Goal: Information Seeking & Learning: Stay updated

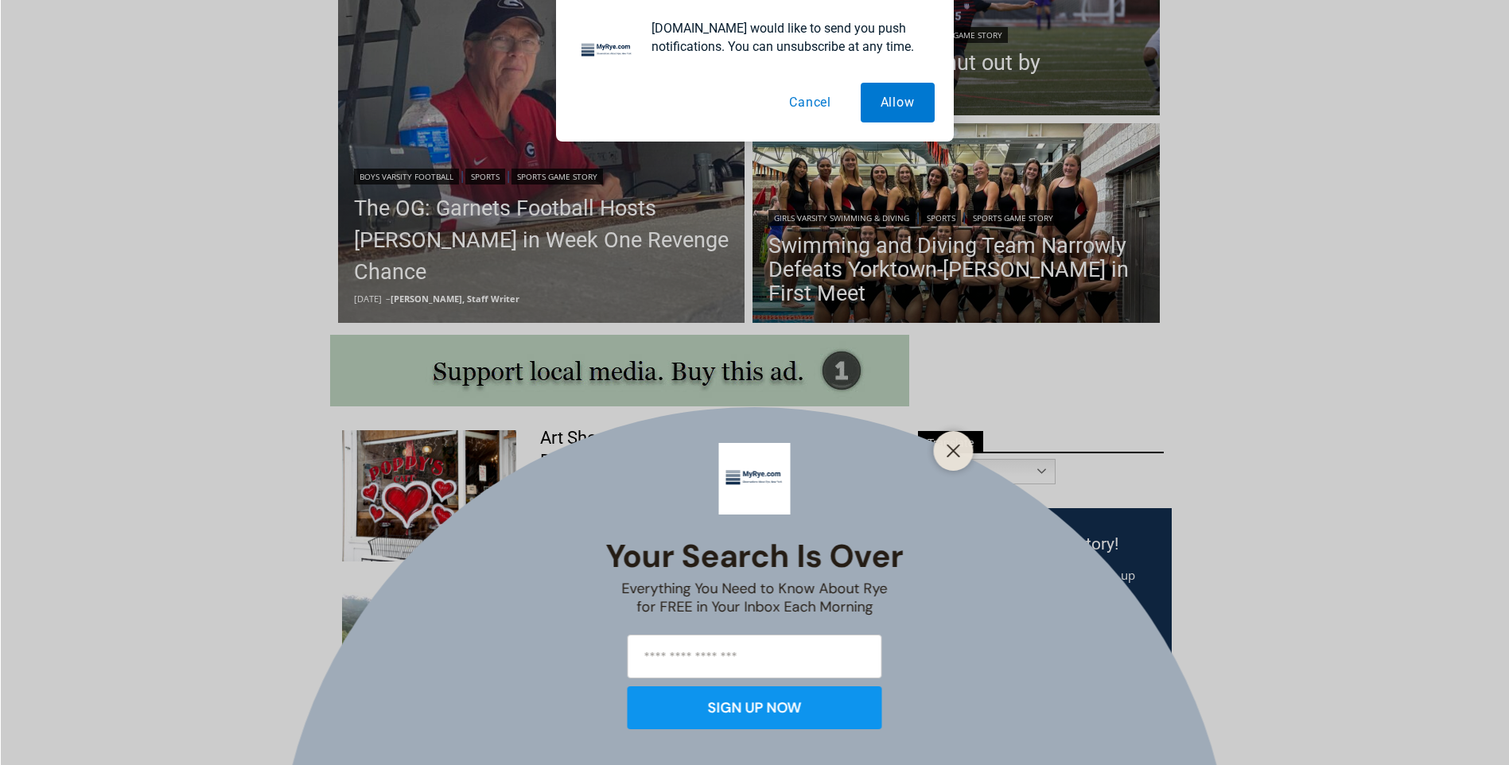
click at [815, 103] on button "Cancel" at bounding box center [810, 103] width 82 height 40
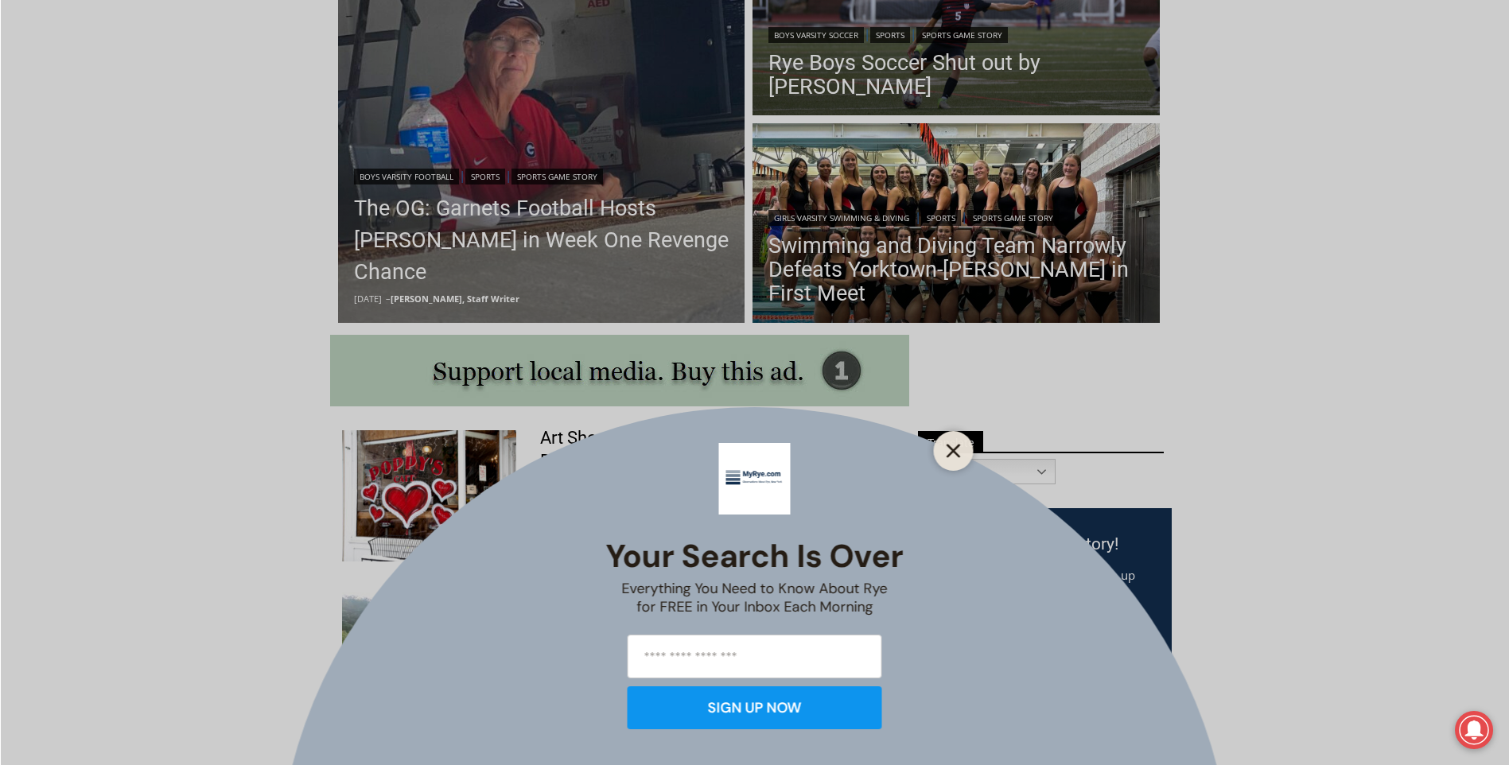
click at [951, 450] on line "Close" at bounding box center [952, 450] width 11 height 11
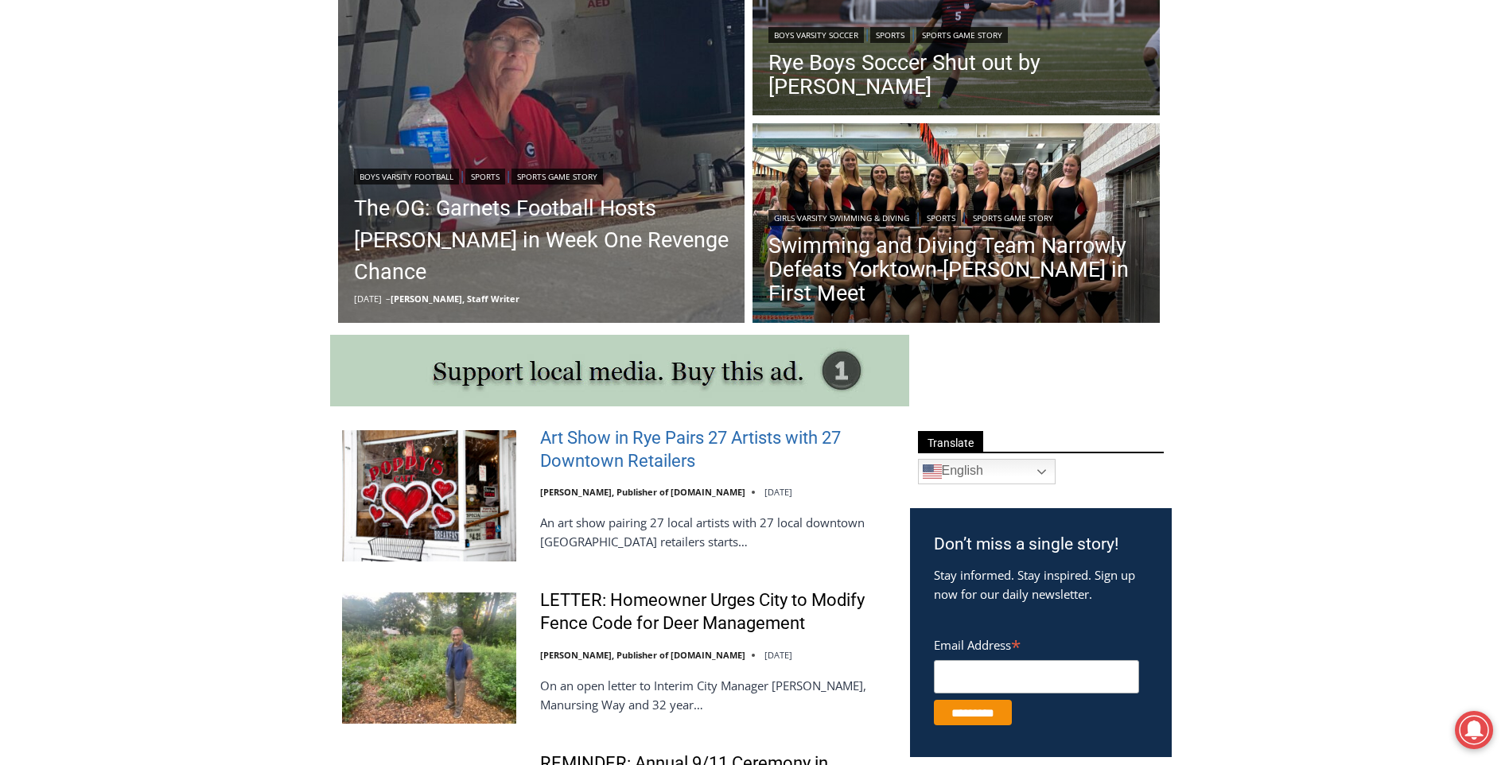
click at [624, 461] on link "Art Show in Rye Pairs 27 Artists with 27 Downtown Retailers" at bounding box center [714, 449] width 349 height 45
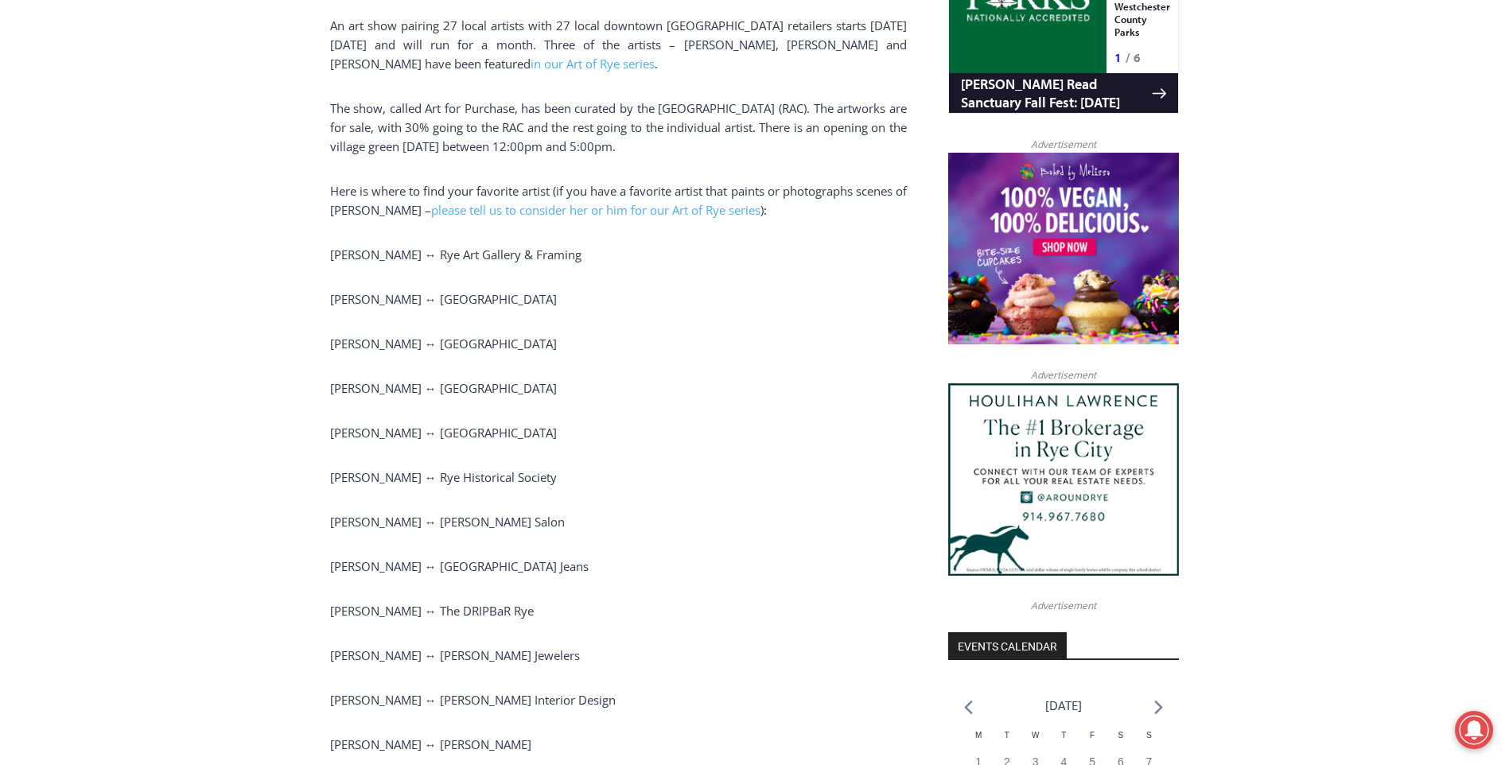
scroll to position [1161, 0]
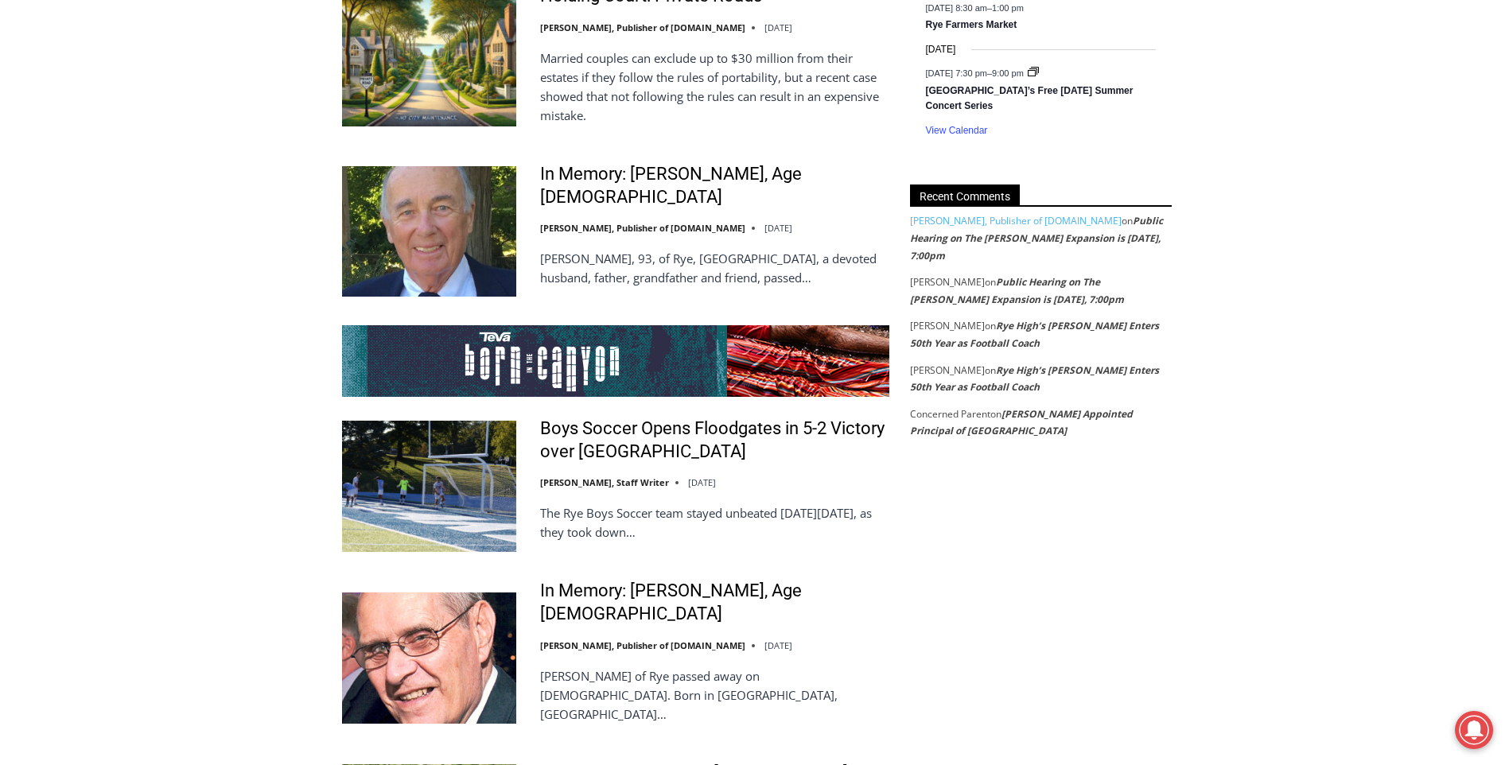
scroll to position [2807, 0]
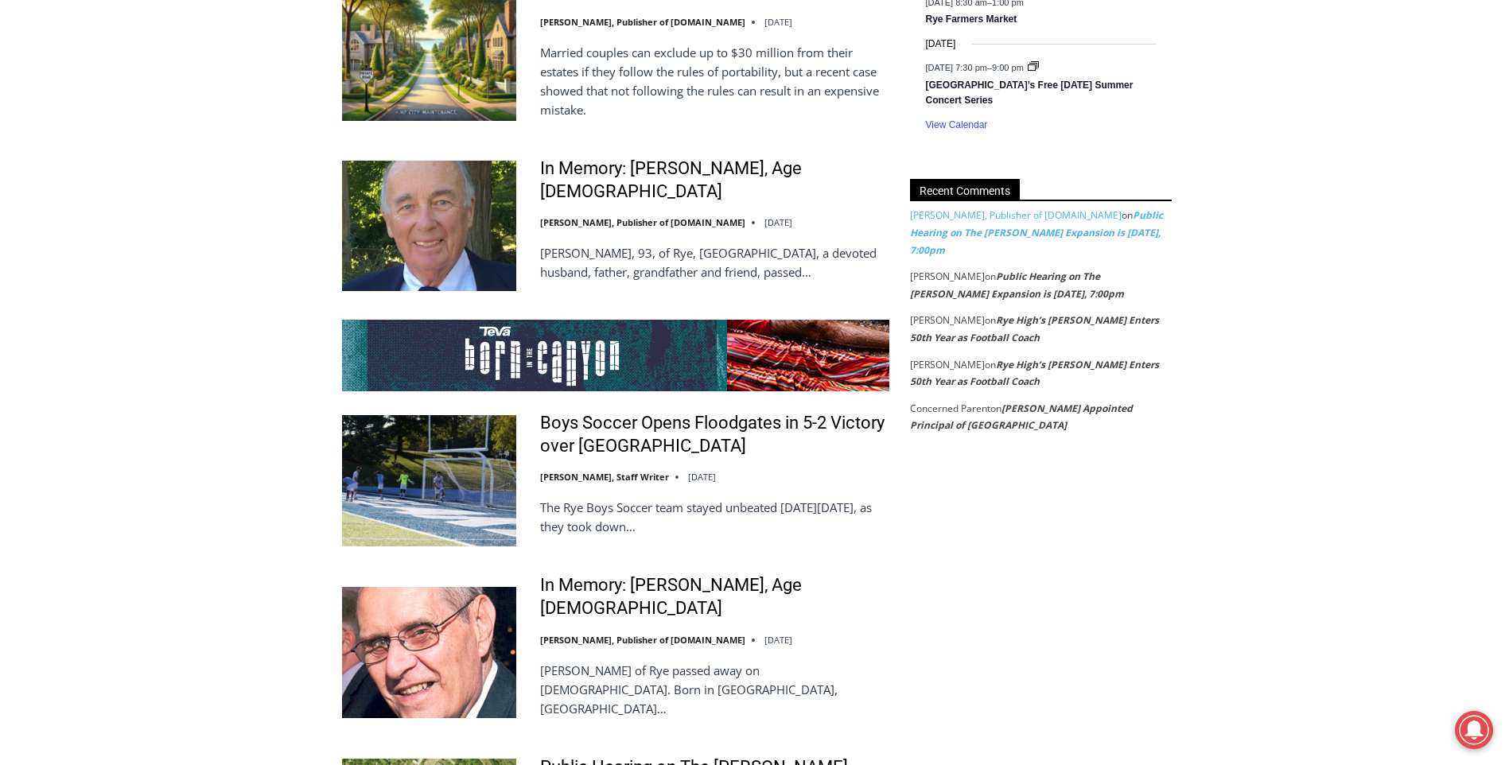
click at [1008, 235] on link "Public Hearing on The Osborn Expansion is Tuesday, 7:00pm" at bounding box center [1036, 232] width 253 height 48
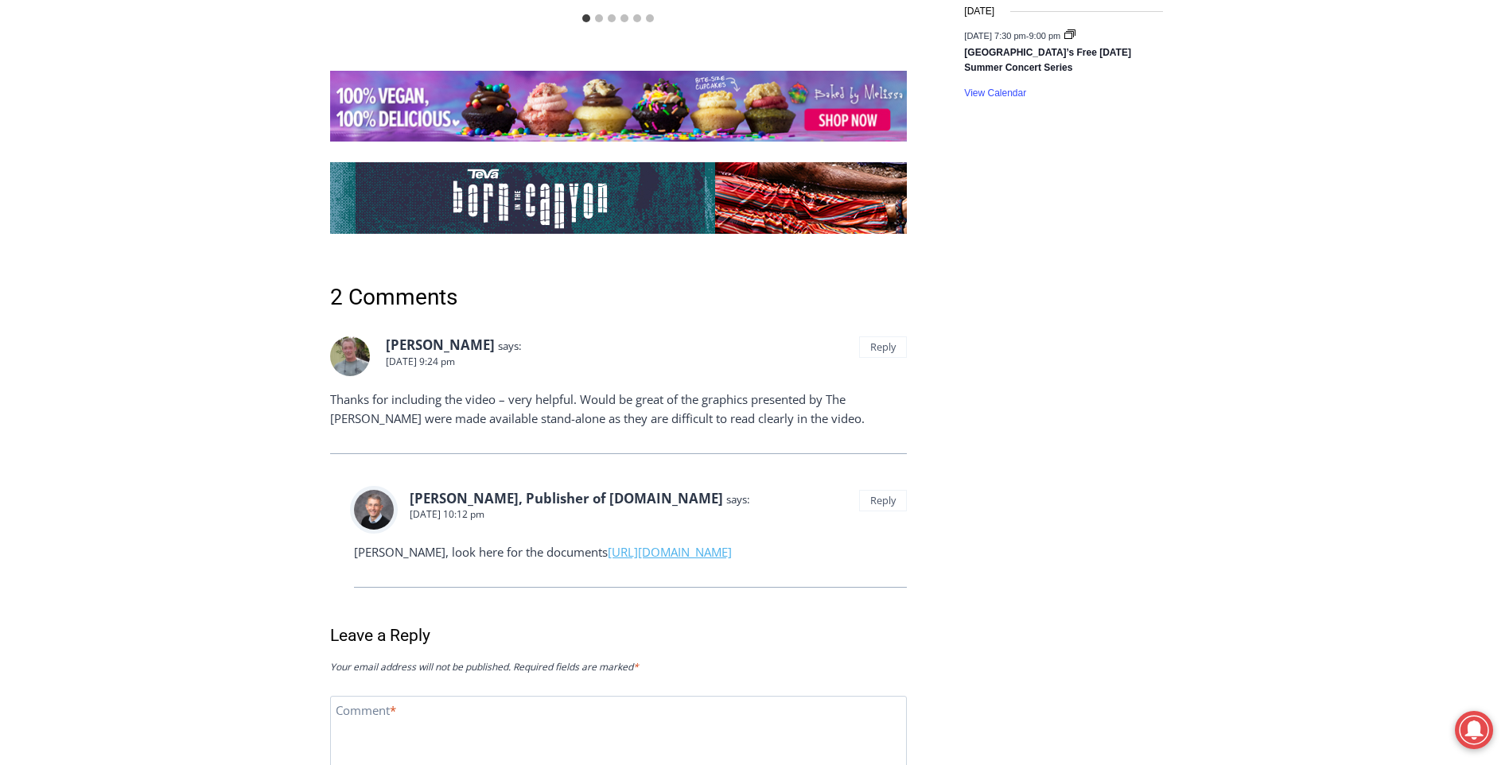
scroll to position [2726, 0]
